Goal: Transaction & Acquisition: Purchase product/service

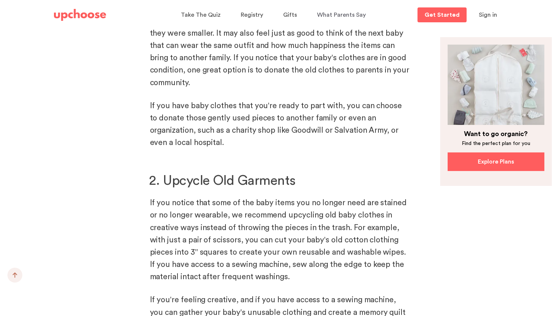
click at [361, 172] on h2 "2. Upcycle Old Garments" at bounding box center [280, 181] width 262 height 18
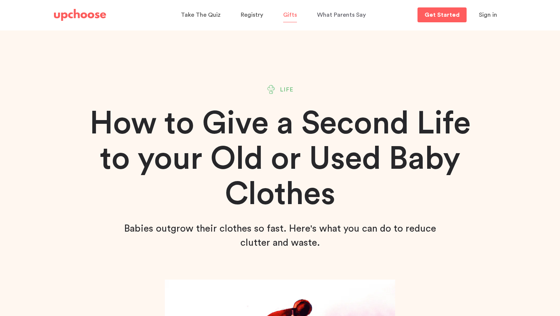
click at [288, 16] on span "Gifts" at bounding box center [290, 15] width 14 height 6
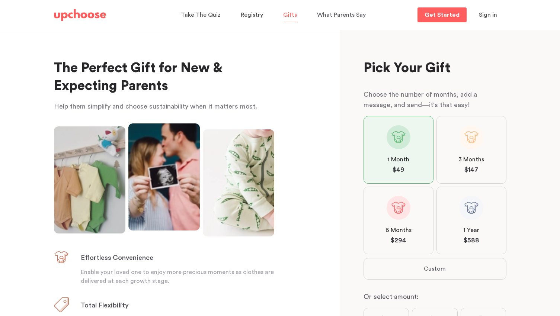
click at [329, 141] on div "The Perfect Gift for New & Expecting Parents Help them simplify and choose sust…" at bounding box center [170, 173] width 340 height 286
click at [321, 145] on div "The Perfect Gift for New & Expecting Parents Help them simplify and choose sust…" at bounding box center [170, 173] width 340 height 286
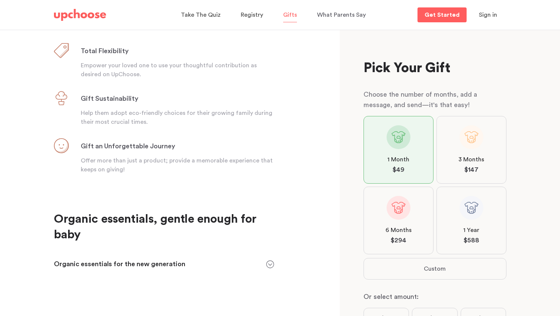
scroll to position [255, 0]
